Goal: Transaction & Acquisition: Purchase product/service

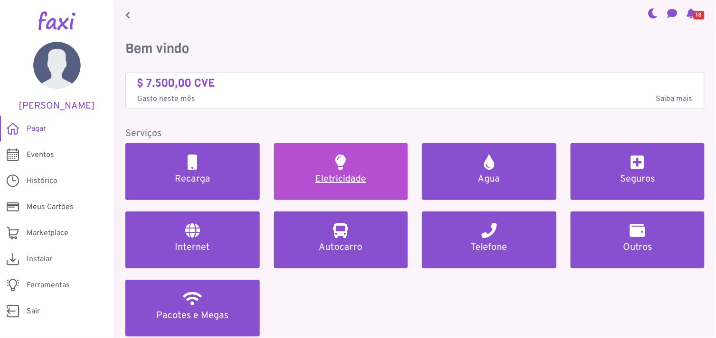
click at [347, 171] on link "Eletricidade" at bounding box center [341, 171] width 134 height 57
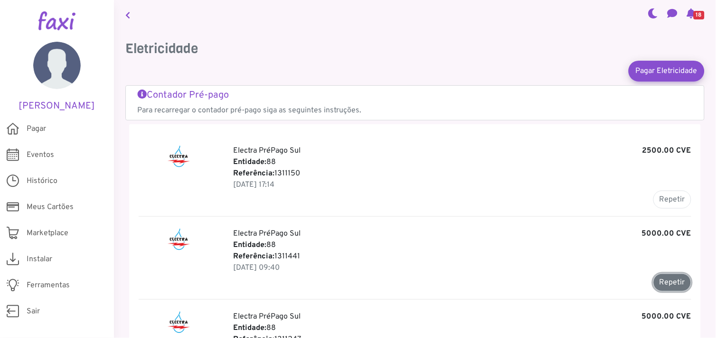
click at [668, 279] on button "Repetir" at bounding box center [672, 283] width 38 height 18
type input "*******"
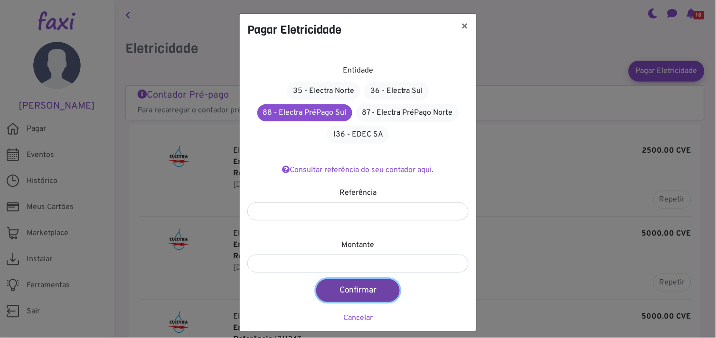
click at [360, 285] on button "Confirmar" at bounding box center [358, 291] width 84 height 23
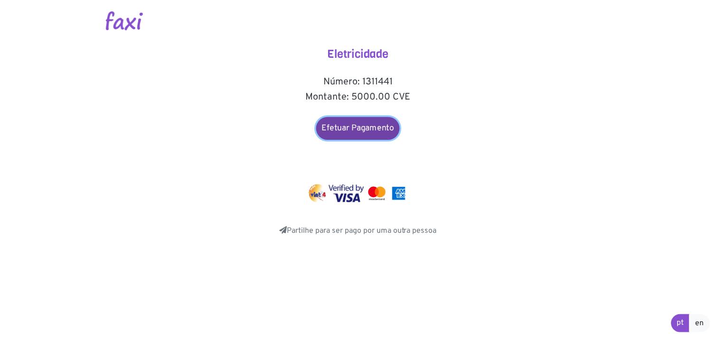
click at [348, 125] on link "Efetuar Pagamento" at bounding box center [358, 128] width 84 height 23
click at [362, 128] on link "Efetuar Pagamento" at bounding box center [358, 128] width 84 height 23
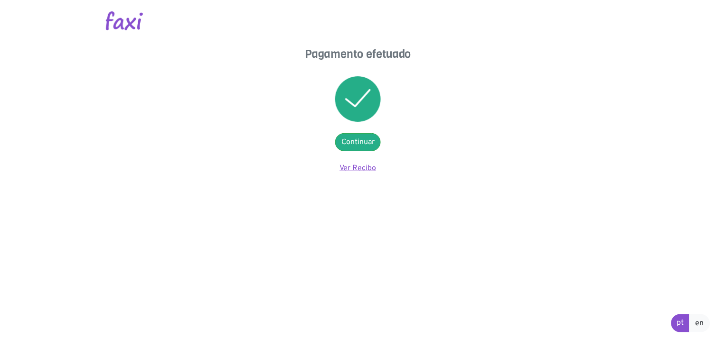
click at [356, 167] on link "Ver Recibo" at bounding box center [358, 168] width 37 height 9
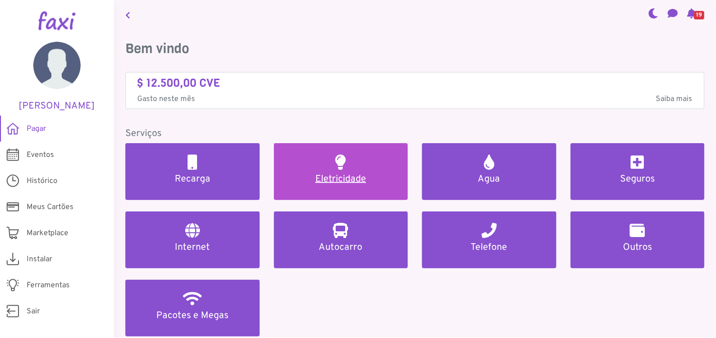
click at [348, 165] on link "Eletricidade" at bounding box center [341, 171] width 134 height 57
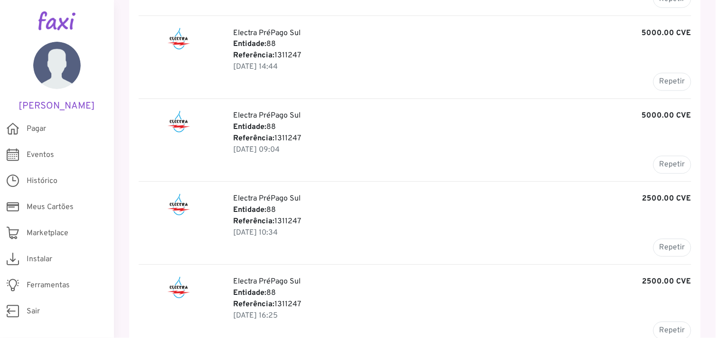
scroll to position [369, 0]
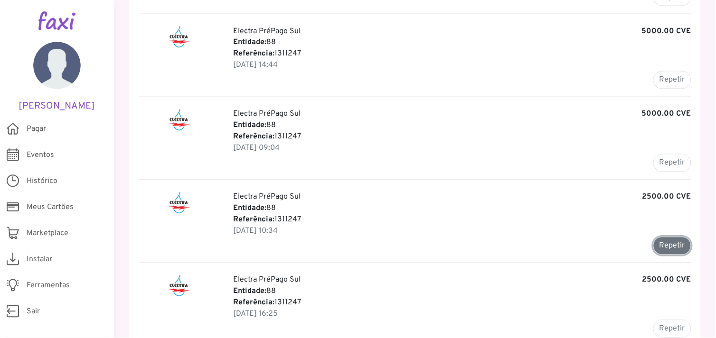
click at [673, 247] on button "Repetir" at bounding box center [672, 246] width 38 height 18
type input "*******"
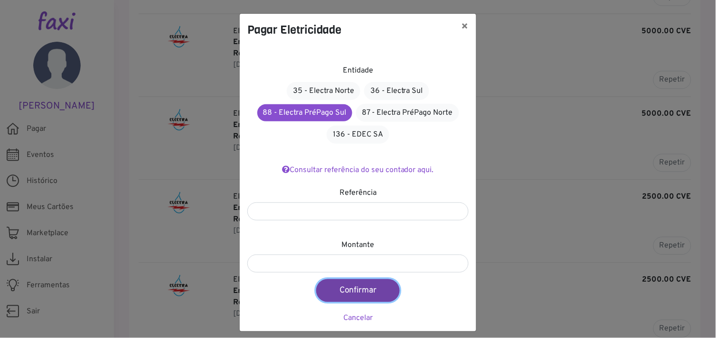
click at [354, 288] on button "Confirmar" at bounding box center [358, 291] width 84 height 23
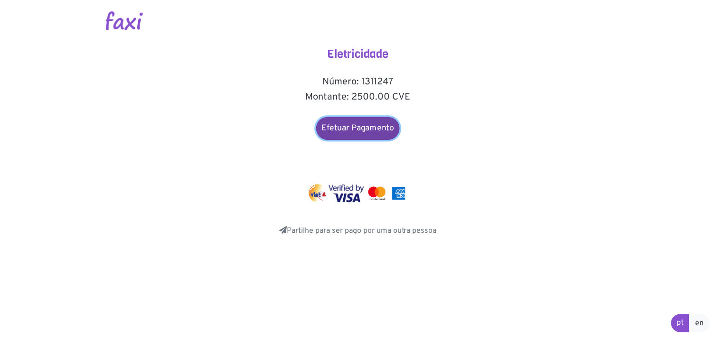
click at [356, 129] on link "Efetuar Pagamento" at bounding box center [358, 128] width 84 height 23
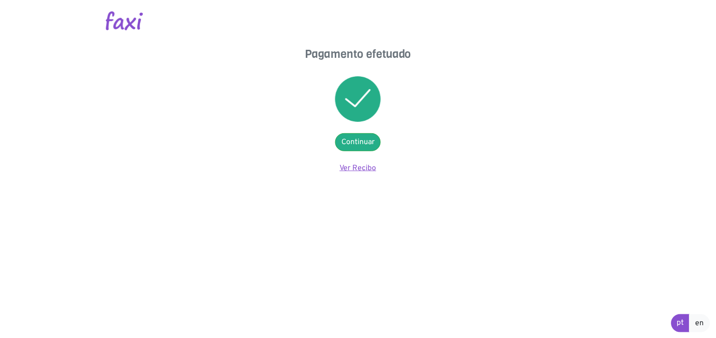
click at [346, 167] on link "Ver Recibo" at bounding box center [358, 168] width 37 height 9
